Goal: Contribute content: Contribute content

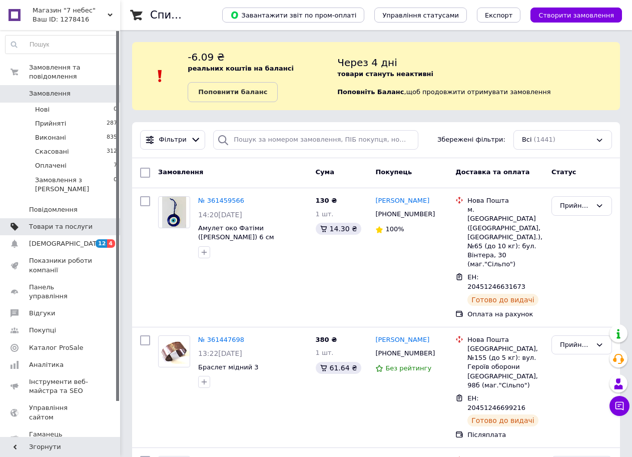
click at [68, 218] on link "Товари та послуги" at bounding box center [61, 226] width 123 height 17
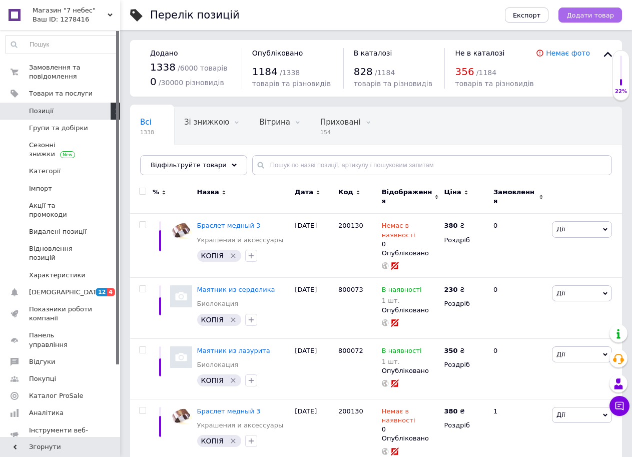
click at [583, 15] on span "Додати товар" at bounding box center [591, 16] width 48 height 8
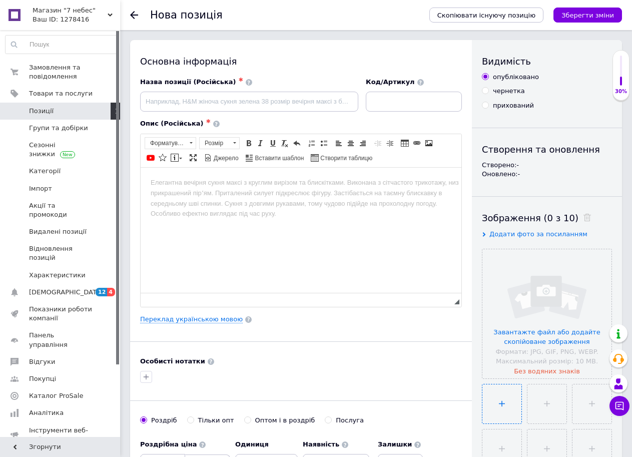
click at [502, 411] on input "file" at bounding box center [502, 404] width 39 height 39
click at [483, 385] on input "file" at bounding box center [502, 404] width 39 height 39
type input "C:\fakepath\Безымянный.png"
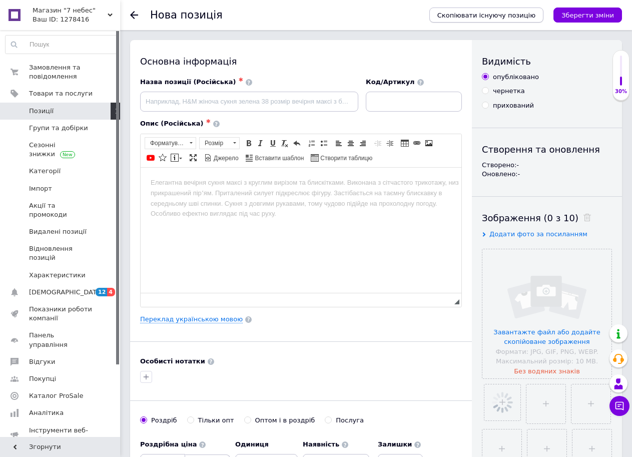
click at [479, 17] on span "Скопіювати існуючу позицію" at bounding box center [487, 16] width 98 height 8
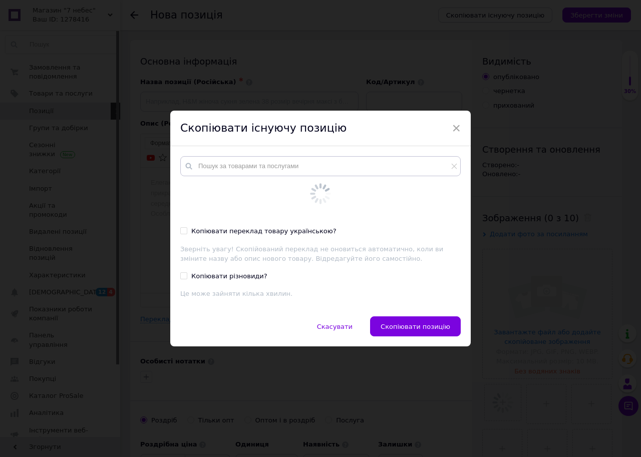
click at [478, 16] on div "× Скопіювати існуючу позицію Копіювати переклад товару українською? Зверніть ув…" at bounding box center [320, 228] width 641 height 457
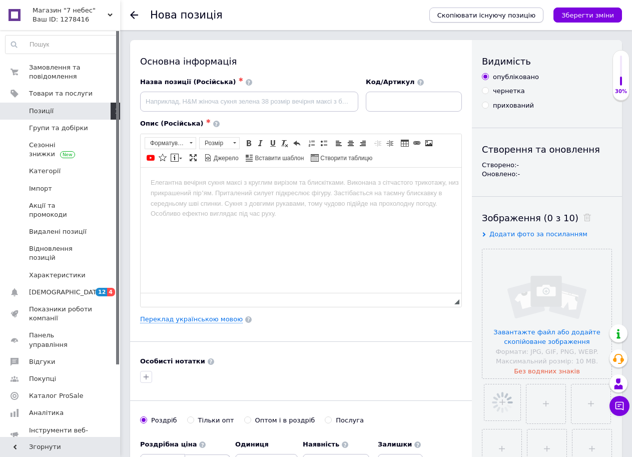
click at [478, 16] on span "Скопіювати існуючу позицію" at bounding box center [487, 16] width 98 height 8
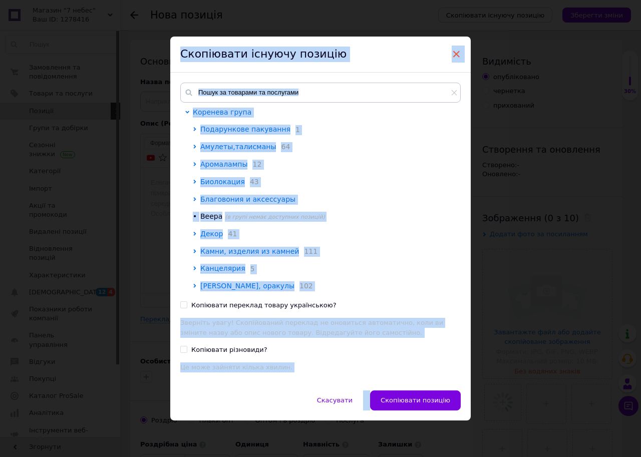
click at [458, 52] on span "×" at bounding box center [456, 54] width 9 height 17
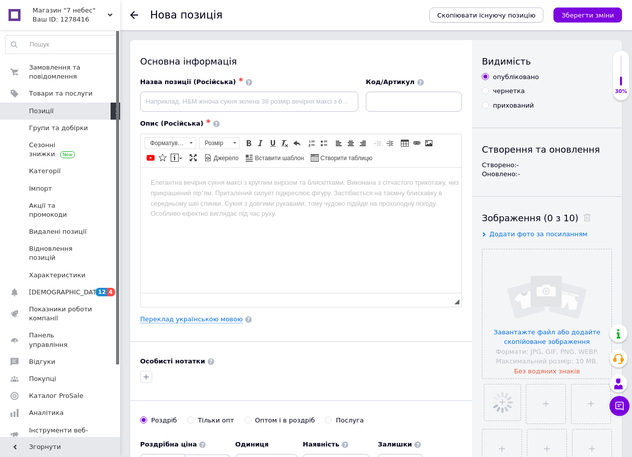
click at [498, 19] on span "Скопіювати існуючу позицію" at bounding box center [487, 16] width 98 height 8
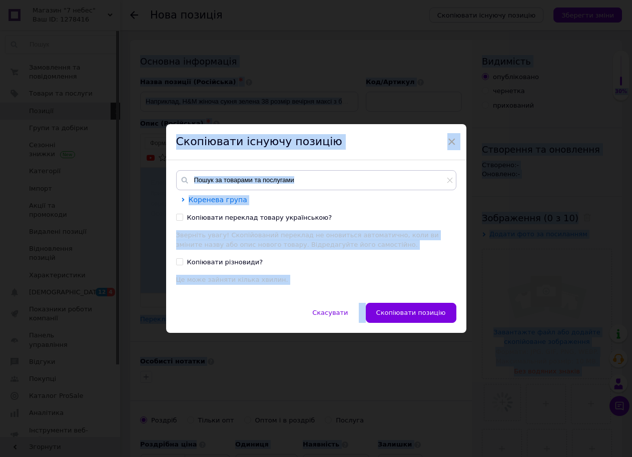
click at [498, 19] on div "× Скопіювати існуючу позицію [PERSON_NAME] група Копіювати переклад товару укра…" at bounding box center [316, 228] width 632 height 457
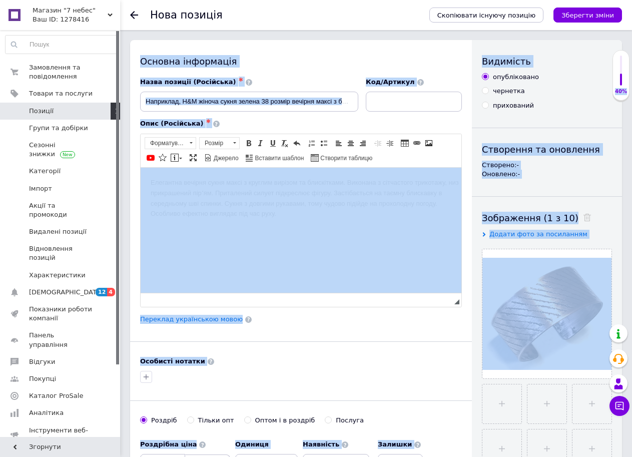
click at [38, 110] on span "Позиції" at bounding box center [41, 111] width 25 height 9
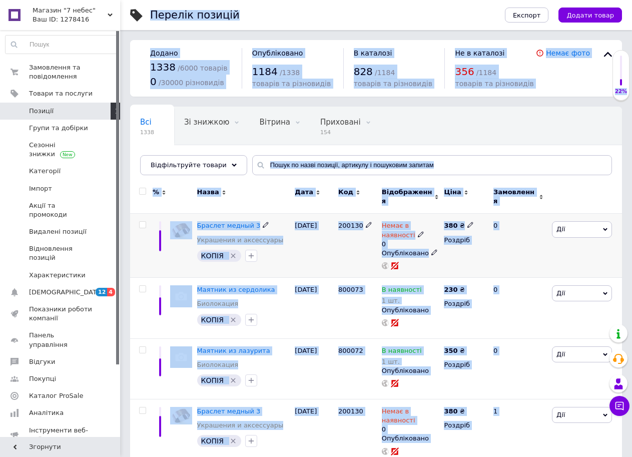
click at [494, 244] on div "0" at bounding box center [519, 246] width 62 height 64
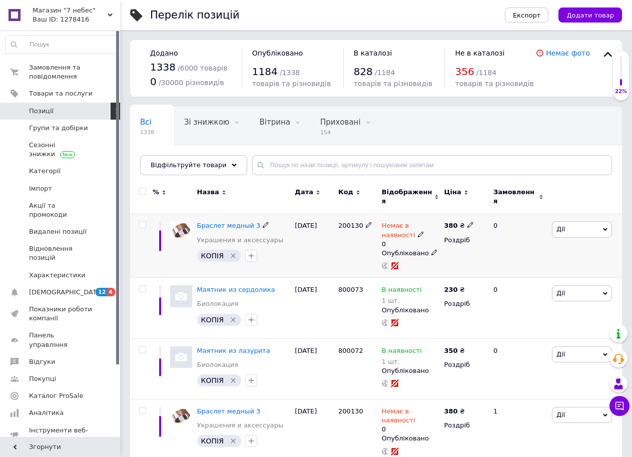
click at [599, 224] on span "Дії" at bounding box center [582, 229] width 60 height 16
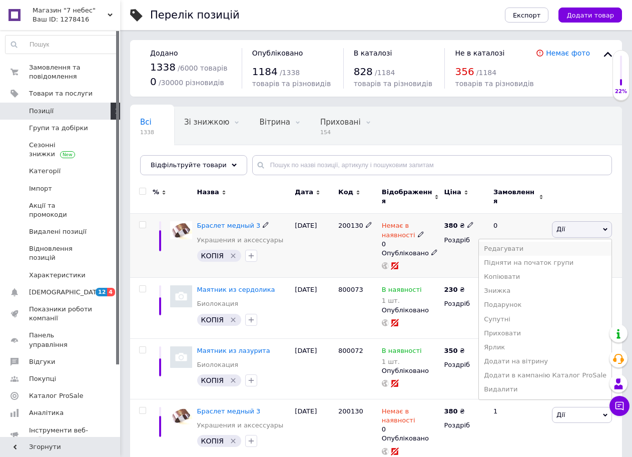
click at [512, 245] on li "Редагувати" at bounding box center [545, 249] width 133 height 14
